Goal: Transaction & Acquisition: Purchase product/service

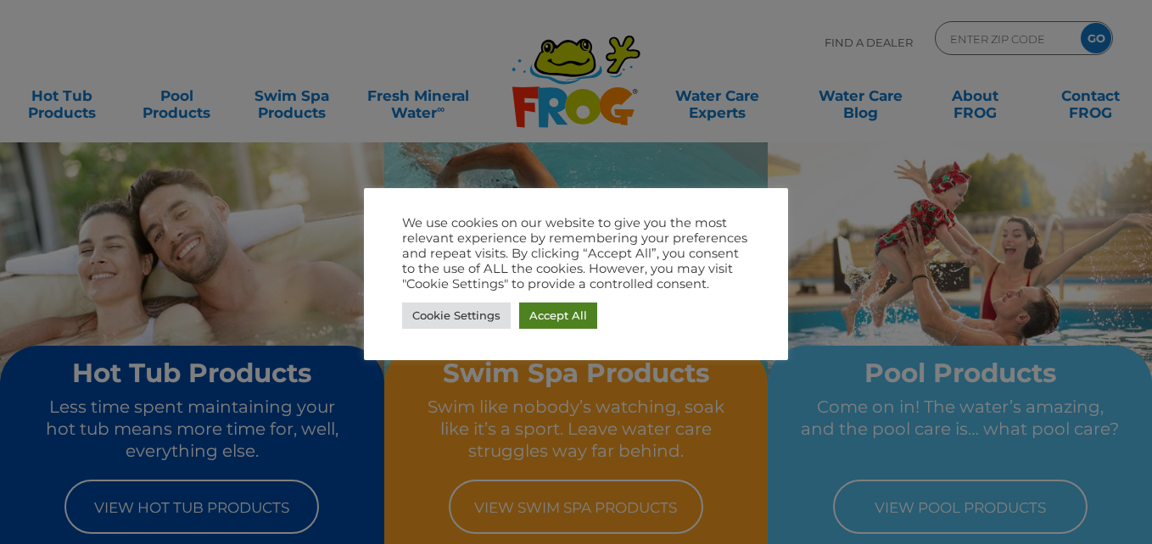
click at [545, 317] on link "Accept All" at bounding box center [558, 316] width 78 height 26
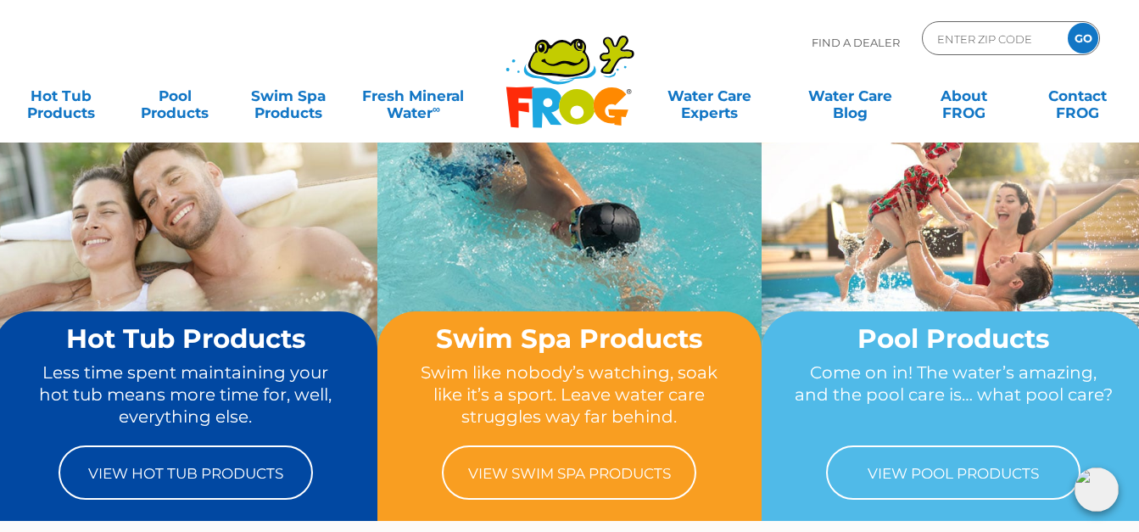
scroll to position [40, 0]
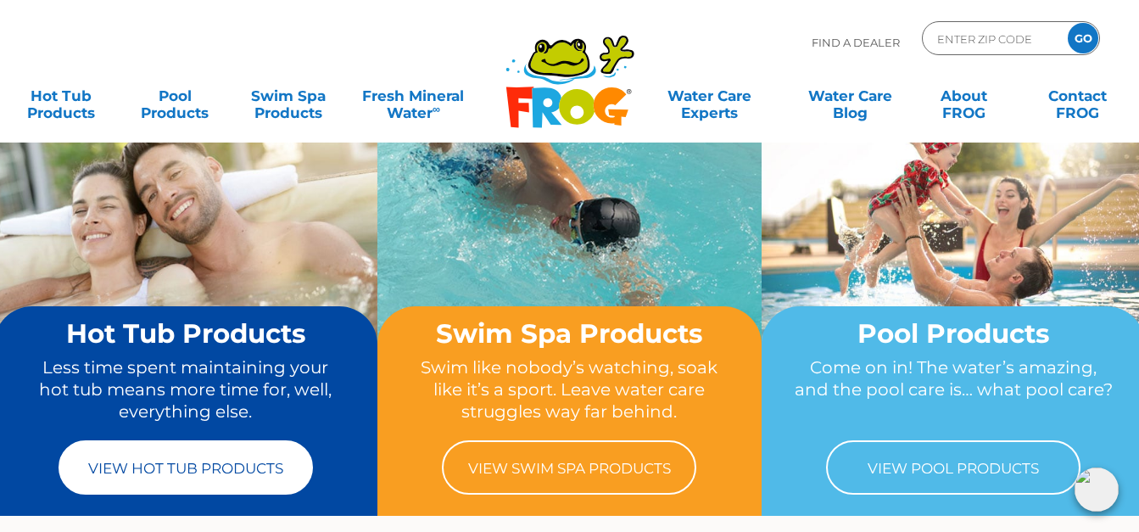
click at [259, 463] on link "View Hot Tub Products" at bounding box center [186, 467] width 254 height 54
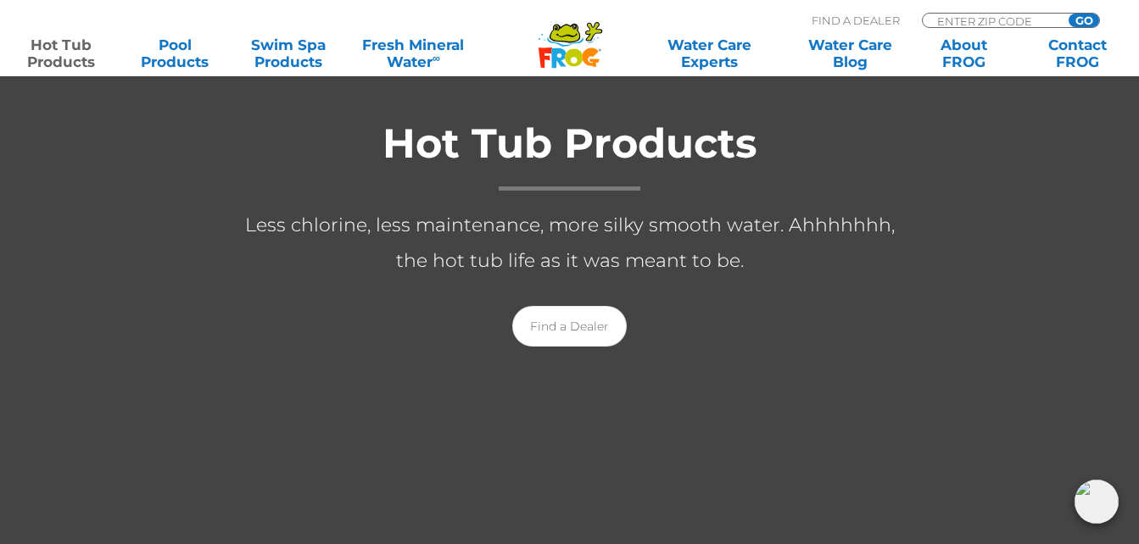
scroll to position [314, 0]
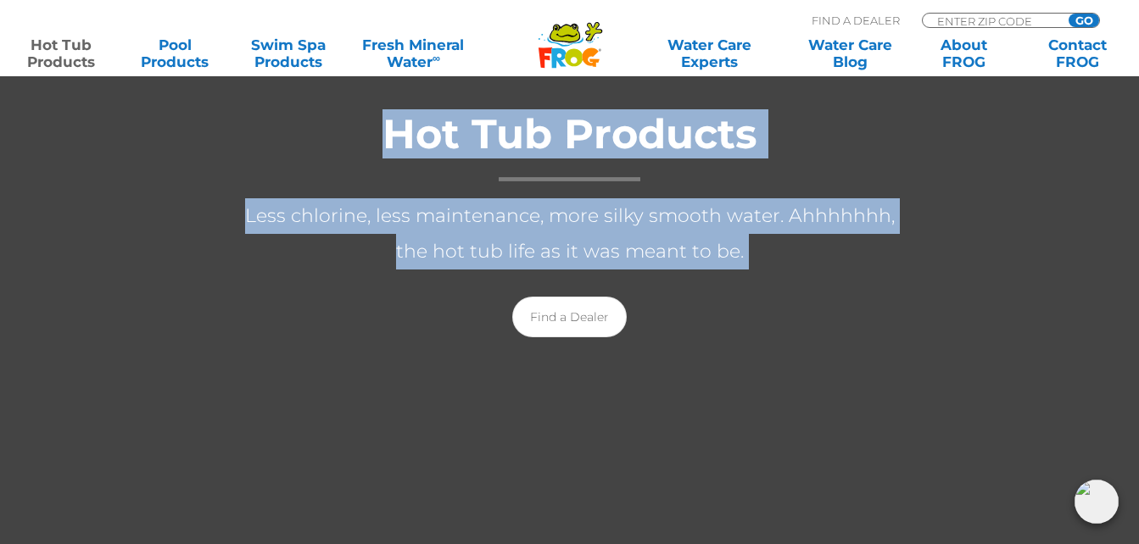
drag, startPoint x: 1138, startPoint y: 59, endPoint x: 1142, endPoint y: 73, distance: 15.0
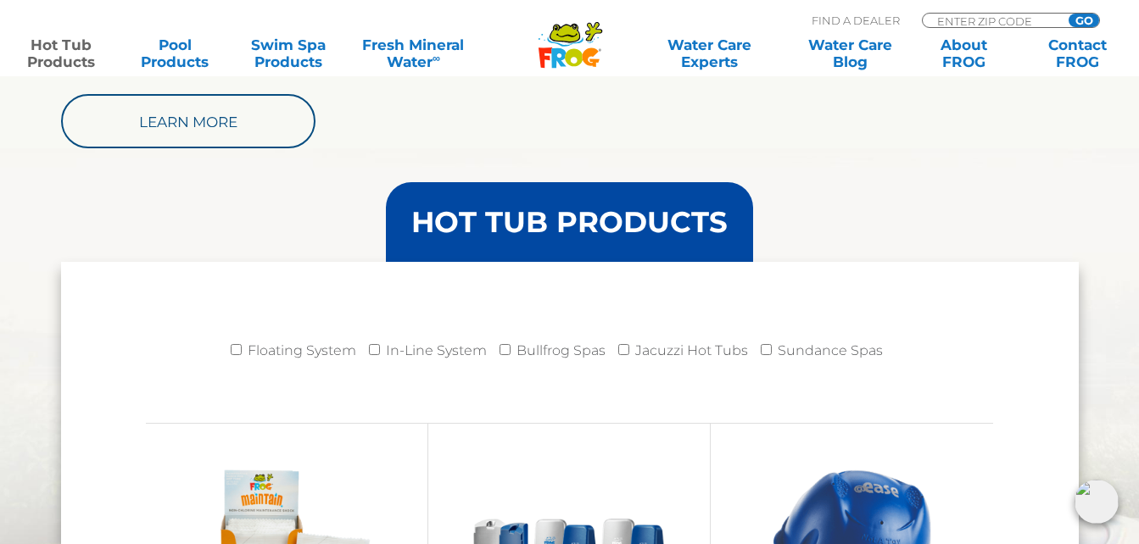
scroll to position [1551, 0]
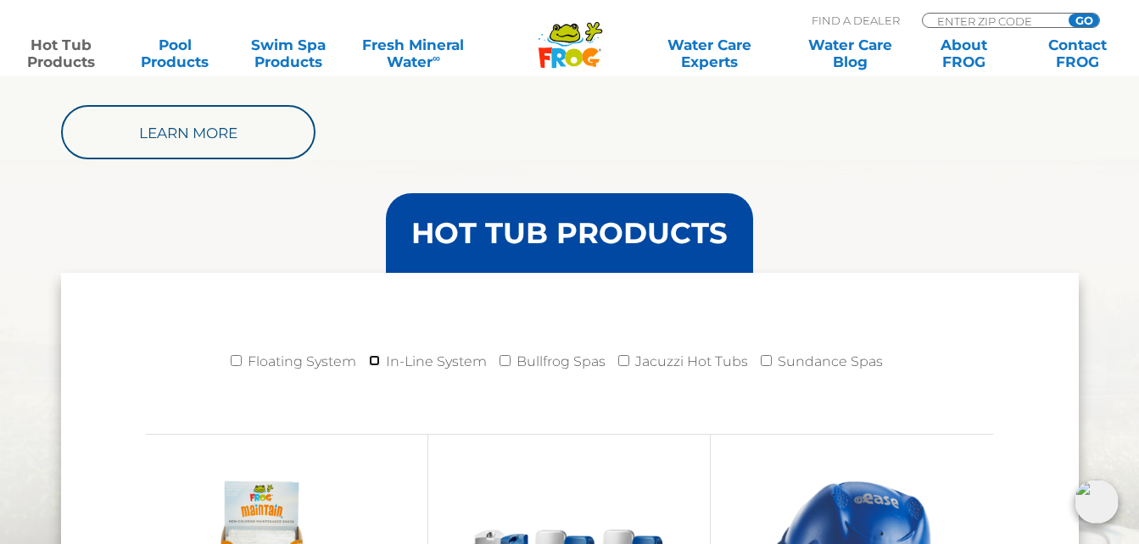
click at [376, 359] on input "In-Line System" at bounding box center [374, 360] width 11 height 11
checkbox input "true"
